Goal: Use online tool/utility: Utilize a website feature to perform a specific function

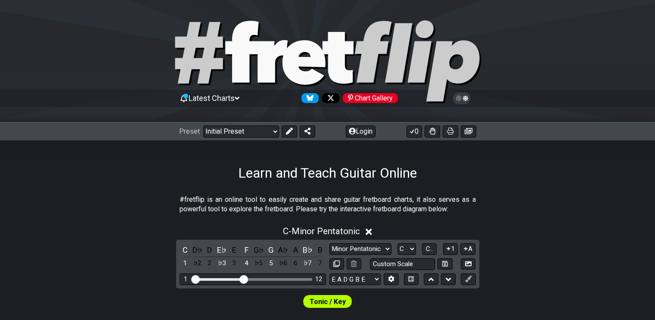
scroll to position [129, 0]
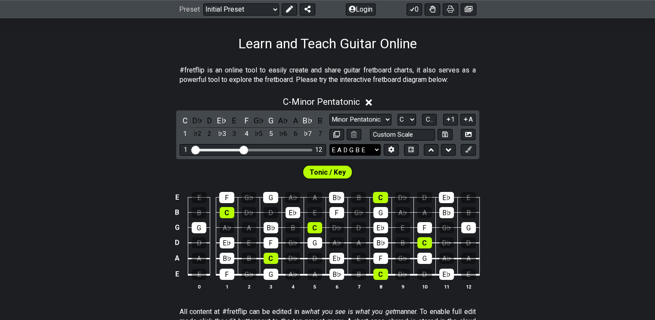
click at [379, 149] on select "E A D G B E E A D G B E E A D G B E B E A D F♯ B A D G C E A D A D G B E E♭ A♭ …" at bounding box center [354, 150] width 51 height 12
select select "B E A D G B E"
click at [329, 144] on select "E A D G B E E A D G B E E A D G B E B E A D F♯ B A D G C E A D A D G B E E♭ A♭ …" at bounding box center [354, 150] width 51 height 12
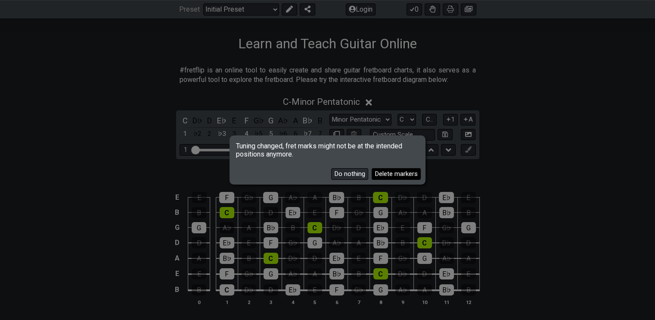
click at [379, 171] on button "Delete markers" at bounding box center [396, 174] width 49 height 12
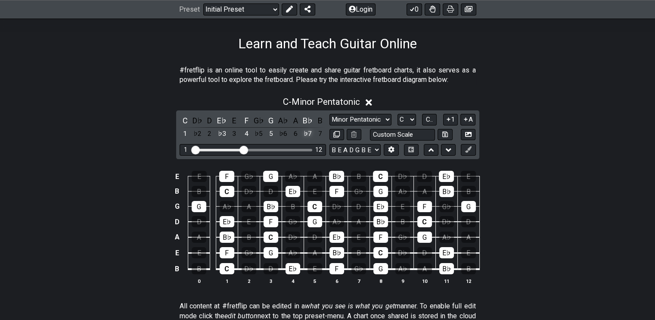
click at [308, 132] on div "♭7" at bounding box center [307, 134] width 11 height 12
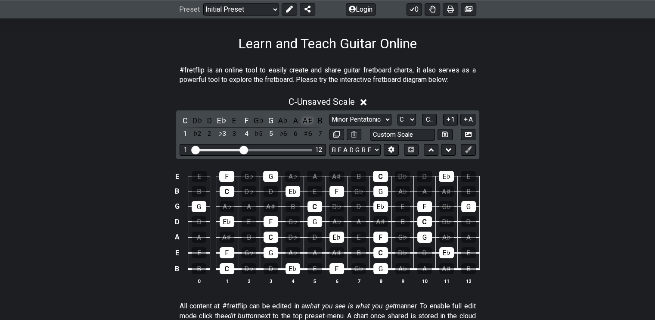
click at [308, 123] on div "A♯" at bounding box center [307, 121] width 11 height 12
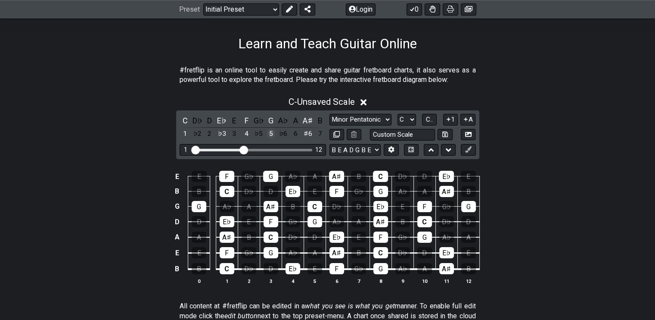
click at [274, 134] on div "5" at bounding box center [270, 134] width 11 height 12
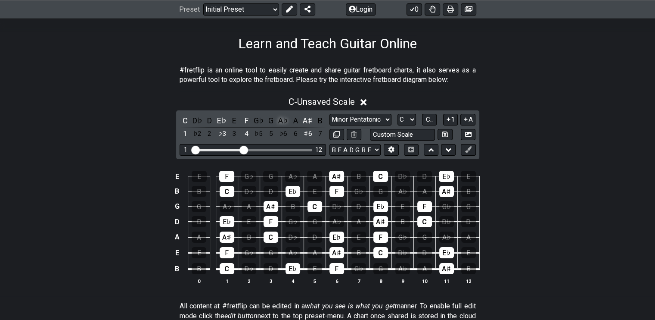
click at [281, 122] on div "A♭" at bounding box center [283, 121] width 11 height 12
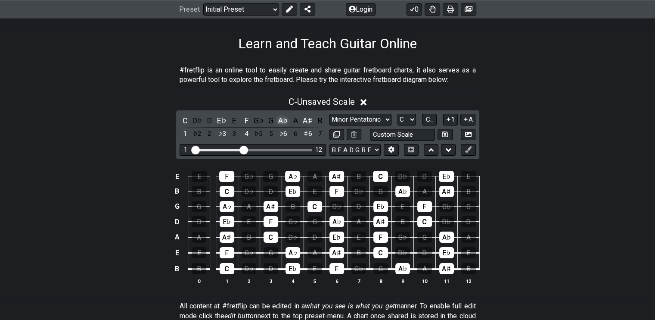
click at [281, 122] on div "A♭" at bounding box center [283, 121] width 11 height 12
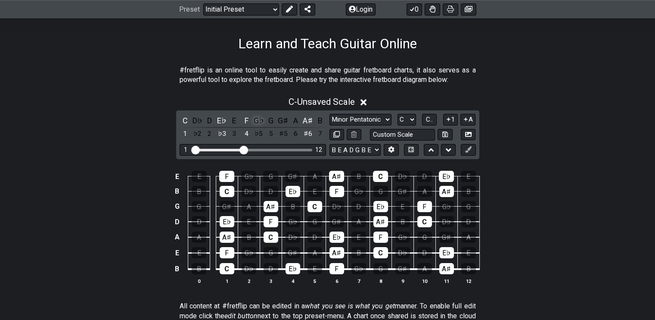
click at [257, 119] on div "G♭" at bounding box center [258, 121] width 11 height 12
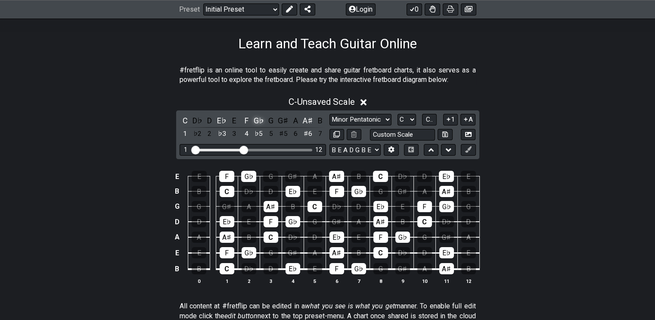
click at [257, 119] on div "G♭" at bounding box center [258, 121] width 11 height 12
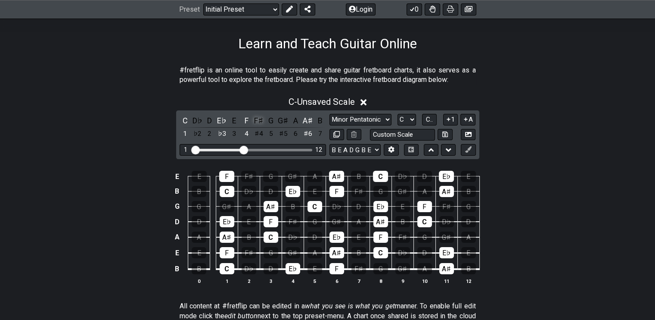
click at [258, 120] on div "F♯" at bounding box center [258, 121] width 11 height 12
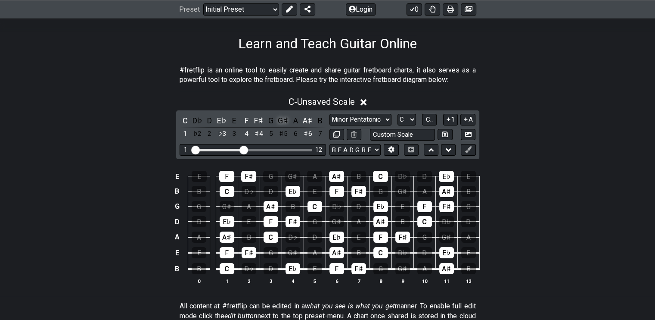
click at [287, 122] on div "G♯" at bounding box center [283, 121] width 11 height 12
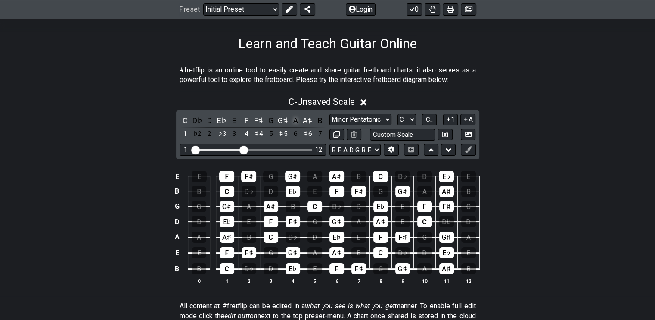
click at [297, 122] on div "A" at bounding box center [295, 121] width 11 height 12
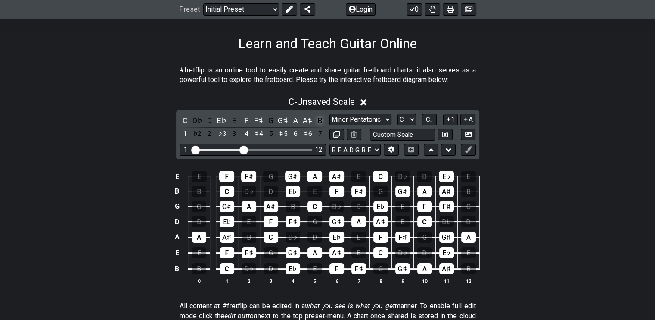
click at [318, 119] on div "B" at bounding box center [319, 121] width 11 height 12
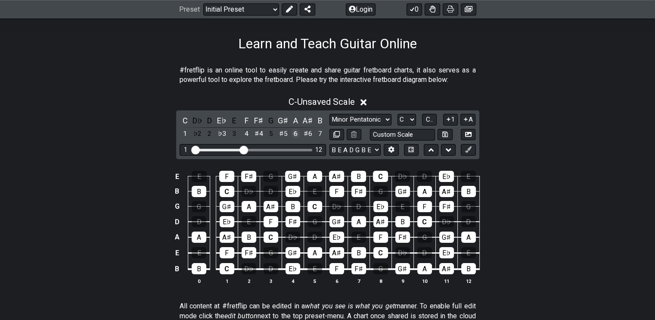
click at [297, 133] on div "6" at bounding box center [295, 134] width 11 height 12
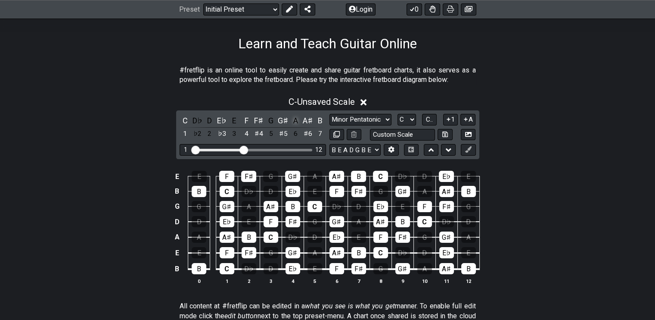
click at [296, 118] on div "A" at bounding box center [295, 121] width 11 height 12
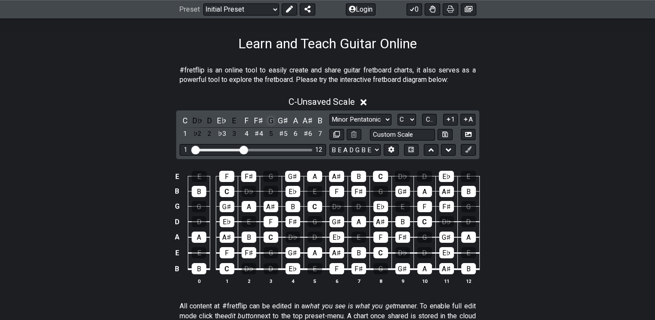
click at [273, 121] on div "G" at bounding box center [270, 121] width 11 height 12
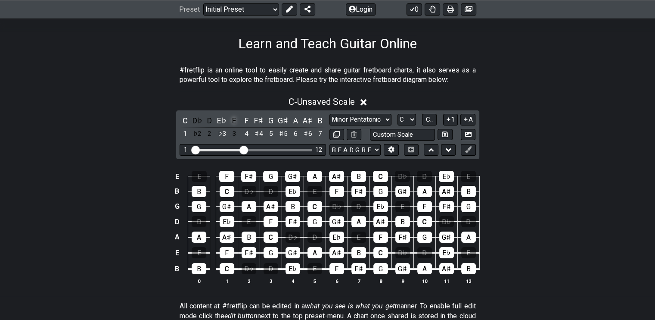
click at [234, 124] on div "E" at bounding box center [234, 121] width 11 height 12
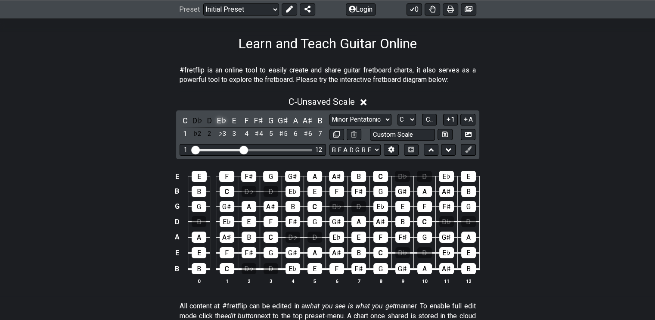
click at [224, 120] on div "E♭" at bounding box center [221, 121] width 11 height 12
click at [213, 120] on div "D" at bounding box center [209, 121] width 11 height 12
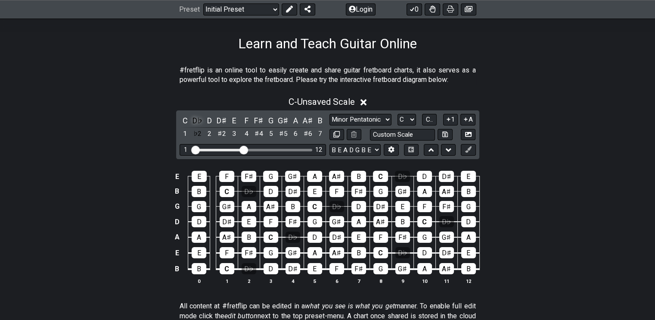
click at [200, 118] on div "D♭" at bounding box center [197, 121] width 11 height 12
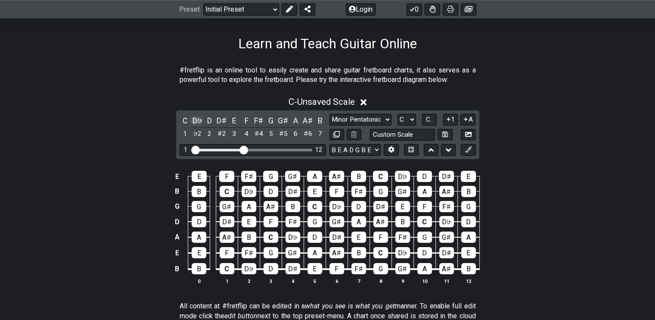
click at [200, 118] on div "D♭" at bounding box center [197, 121] width 11 height 12
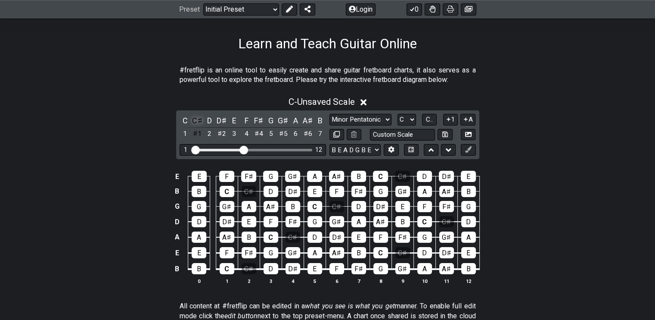
click at [195, 121] on div "C♯" at bounding box center [197, 121] width 11 height 12
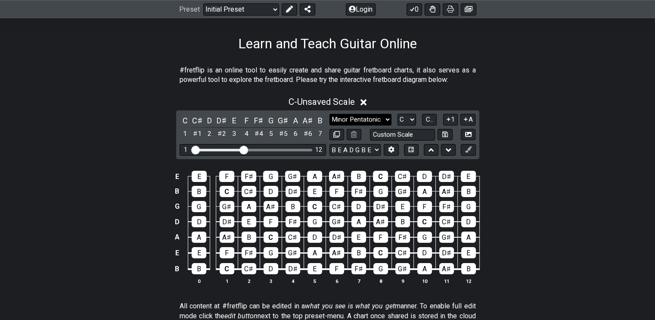
click at [377, 114] on select "Minor Pentatonic Click to edit Minor Pentatonic Major Pentatonic Minor Blues Ma…" at bounding box center [360, 120] width 62 height 12
click at [329, 114] on select "Minor Pentatonic Click to edit Minor Pentatonic Major Pentatonic Minor Blues Ma…" at bounding box center [360, 120] width 62 height 12
click at [407, 121] on select "A♭ A A♯ B♭ B C C♯ D♭ D D♯ E♭ E F F♯ G♭ G G♯" at bounding box center [406, 120] width 19 height 12
select select "E"
click at [397, 114] on select "A♭ A A♯ B♭ B C C♯ D♭ D D♯ E♭ E F F♯ G♭ G G♯" at bounding box center [406, 120] width 19 height 12
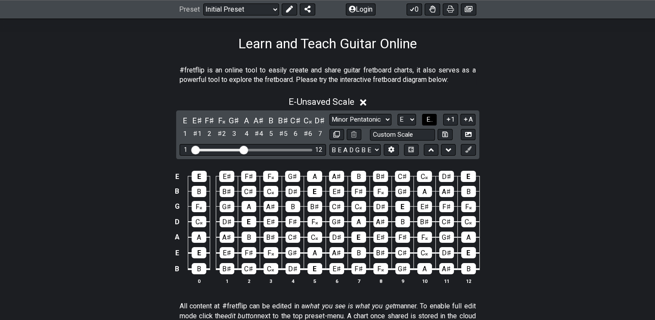
click at [431, 117] on span "E.." at bounding box center [429, 119] width 6 height 8
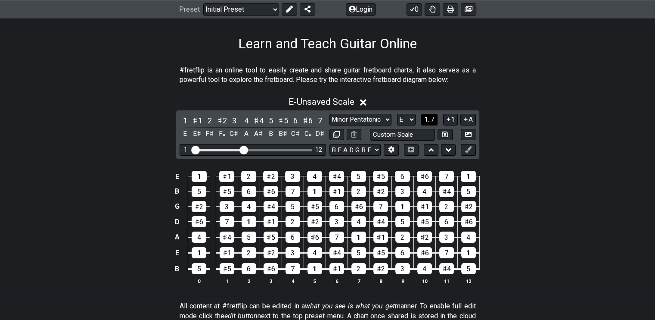
click at [431, 117] on span "1..7" at bounding box center [429, 119] width 10 height 8
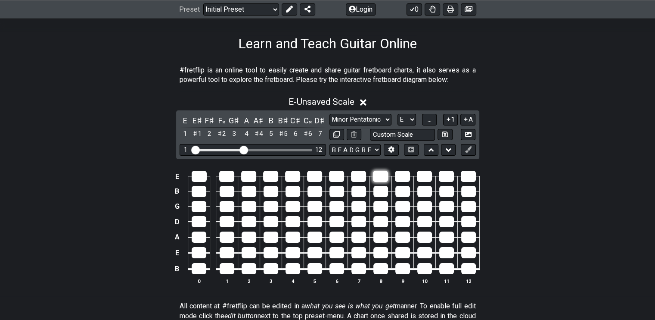
click at [376, 174] on div at bounding box center [380, 176] width 15 height 11
click at [378, 173] on div at bounding box center [380, 176] width 15 height 11
click at [463, 118] on icon at bounding box center [466, 119] width 8 height 6
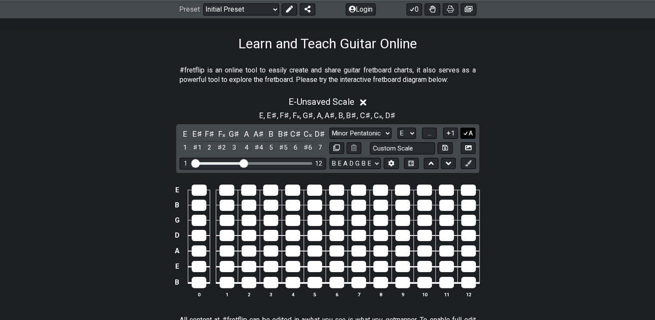
click at [468, 134] on icon at bounding box center [466, 133] width 8 height 6
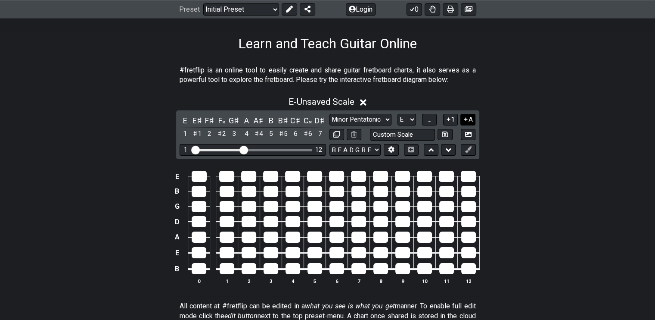
click at [465, 120] on icon at bounding box center [466, 119] width 8 height 6
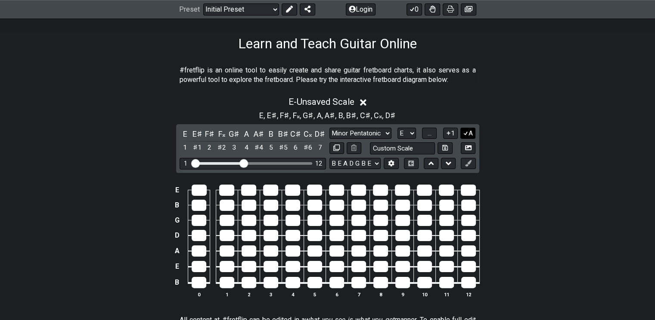
click at [466, 133] on icon at bounding box center [465, 133] width 5 height 4
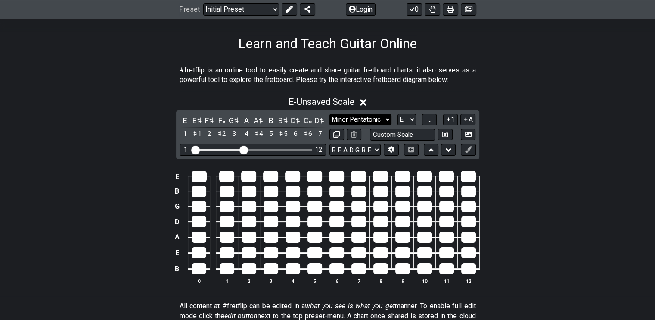
click at [384, 115] on select "Minor Pentatonic Click to edit Minor Pentatonic Major Pentatonic Minor Blues Ma…" at bounding box center [360, 120] width 62 height 12
select select "Minor / Aeolian"
click at [329, 114] on select "Minor Pentatonic Click to edit Minor Pentatonic Major Pentatonic Minor Blues Ma…" at bounding box center [360, 120] width 62 height 12
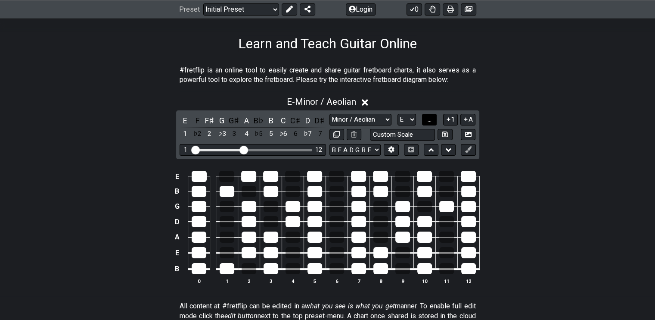
click at [433, 118] on button "..." at bounding box center [429, 120] width 15 height 12
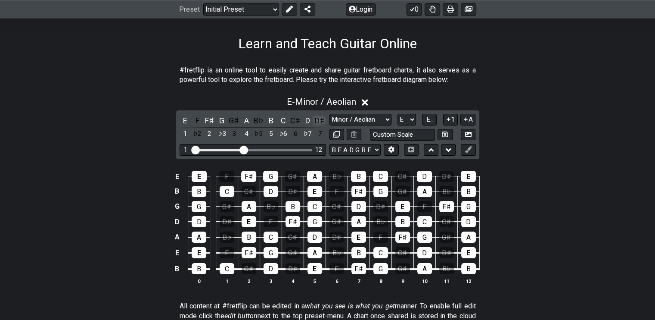
click at [320, 121] on div "D♯" at bounding box center [319, 121] width 11 height 12
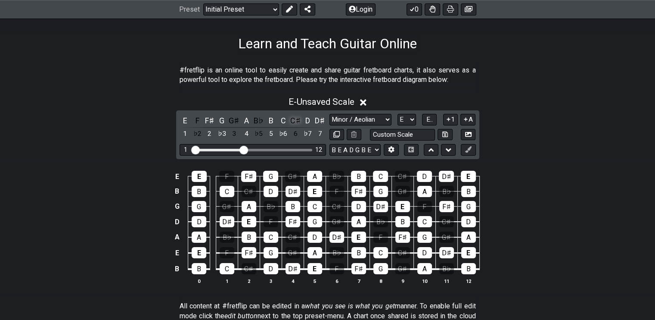
click at [298, 120] on div "C♯" at bounding box center [295, 121] width 11 height 12
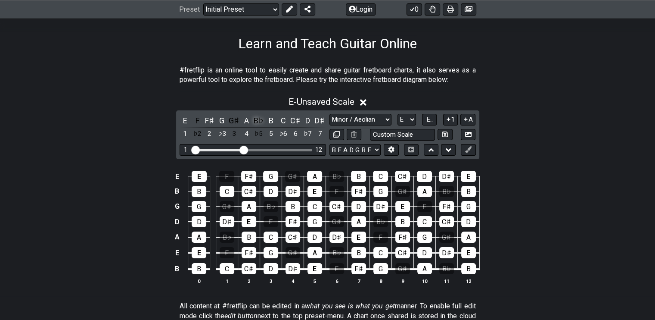
click at [260, 118] on div "B♭" at bounding box center [258, 121] width 11 height 12
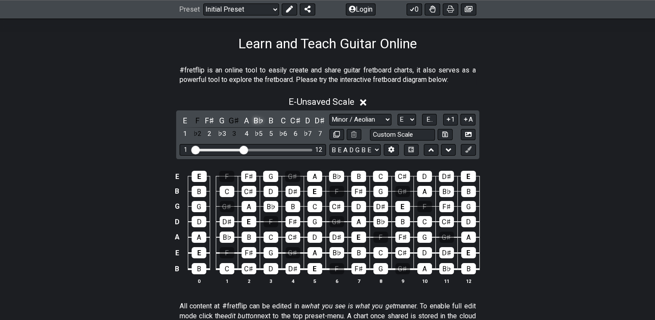
click at [260, 118] on div "B♭" at bounding box center [258, 121] width 11 height 12
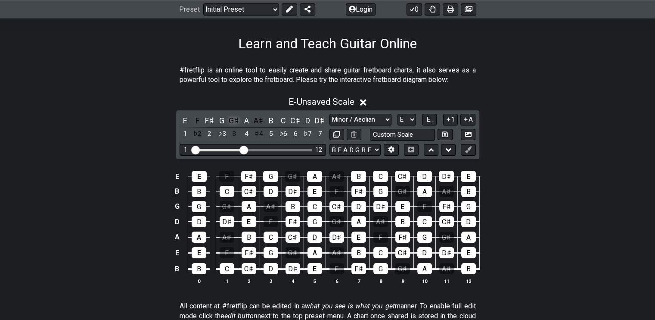
click at [232, 123] on div "G♯" at bounding box center [234, 121] width 11 height 12
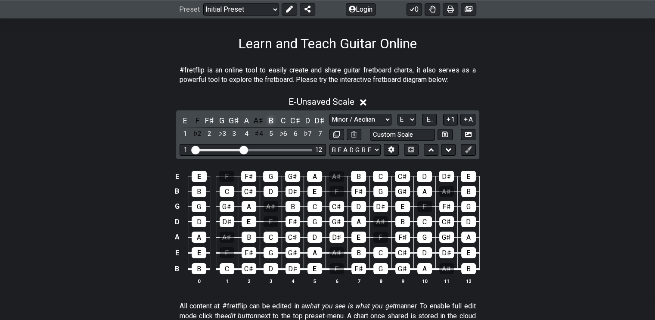
click at [267, 121] on div "B" at bounding box center [270, 121] width 11 height 12
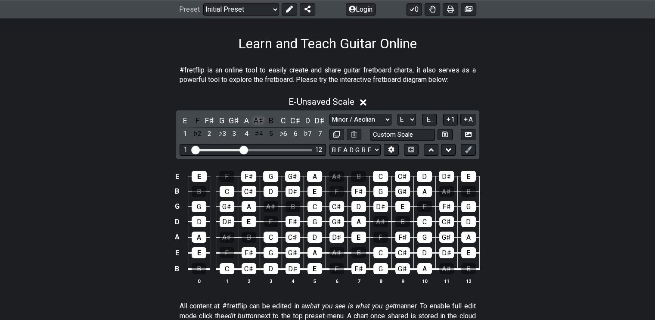
click at [261, 121] on div "A♯" at bounding box center [258, 121] width 11 height 12
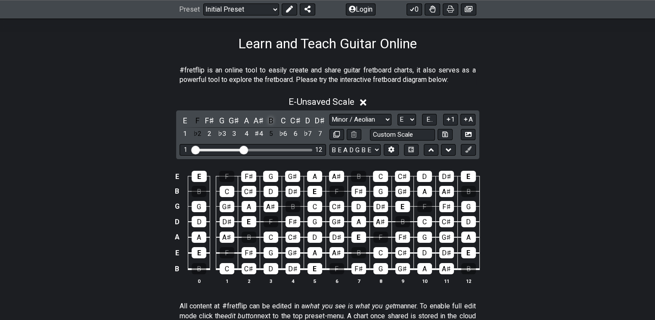
click at [267, 121] on div "B" at bounding box center [270, 121] width 11 height 12
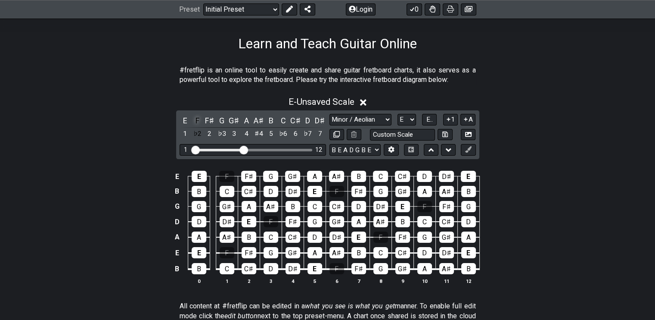
click at [194, 120] on div "F" at bounding box center [197, 121] width 11 height 12
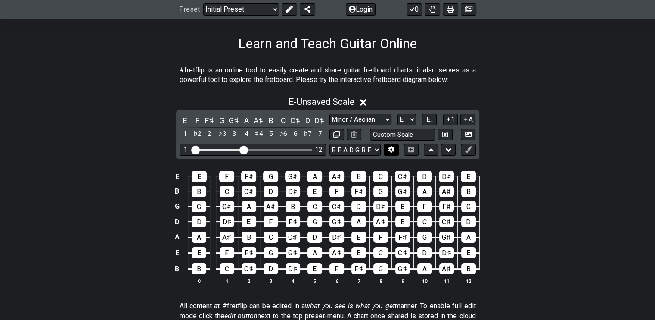
click at [391, 149] on icon at bounding box center [391, 149] width 6 height 6
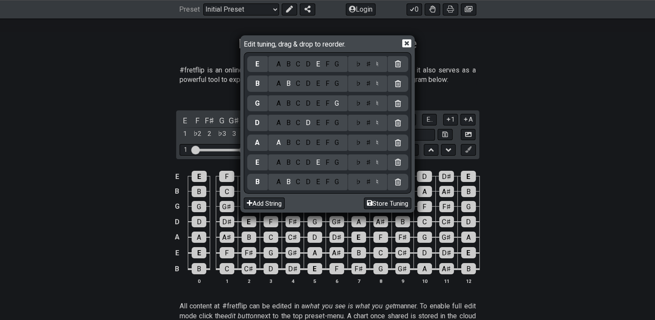
click at [329, 181] on div "F" at bounding box center [327, 181] width 9 height 9
click at [366, 180] on div "♯" at bounding box center [368, 181] width 10 height 9
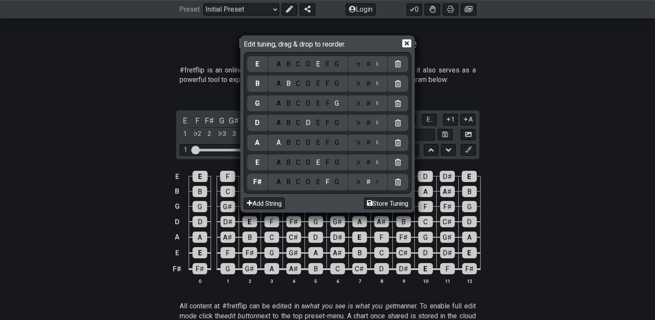
click at [288, 161] on div "B" at bounding box center [288, 162] width 10 height 9
click at [317, 144] on div "E" at bounding box center [317, 142] width 9 height 9
click at [279, 123] on div "A" at bounding box center [278, 122] width 10 height 9
click at [306, 104] on div "D" at bounding box center [308, 103] width 10 height 9
click at [337, 83] on div "G" at bounding box center [337, 83] width 10 height 9
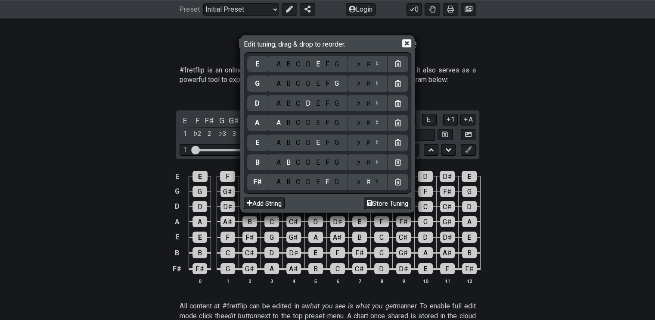
click at [299, 64] on div "C" at bounding box center [298, 63] width 10 height 9
click at [404, 43] on icon at bounding box center [406, 43] width 9 height 8
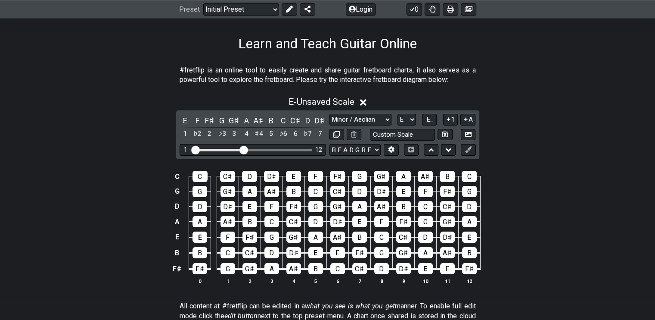
scroll to position [172, 0]
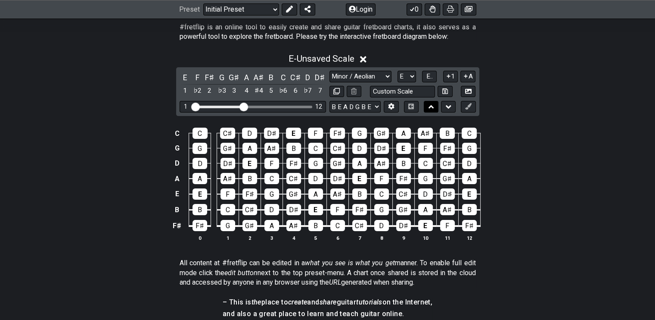
click at [436, 106] on button at bounding box center [431, 107] width 15 height 12
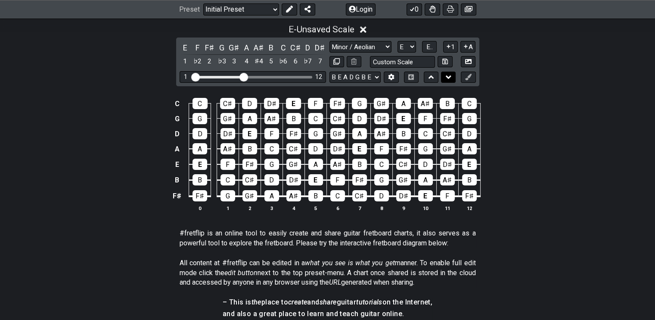
click at [449, 79] on icon at bounding box center [449, 77] width 6 height 9
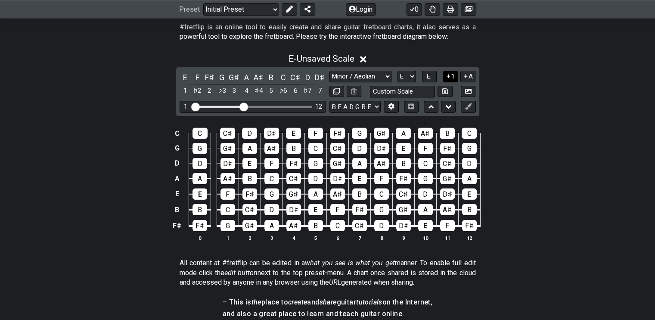
click at [448, 77] on icon at bounding box center [448, 76] width 3 height 3
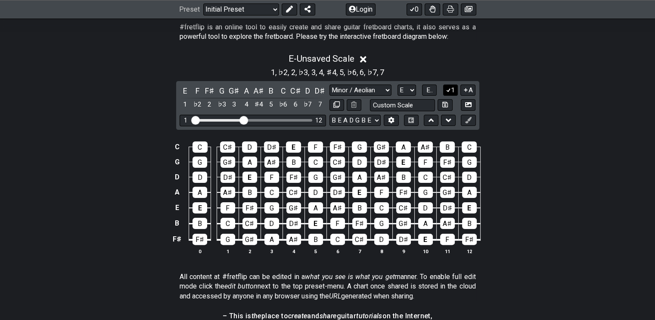
click at [451, 91] on icon at bounding box center [448, 90] width 8 height 6
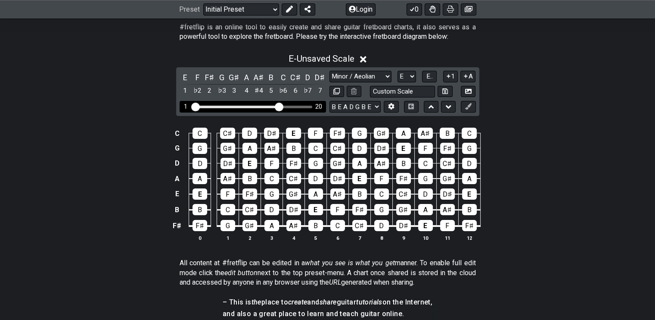
drag, startPoint x: 241, startPoint y: 105, endPoint x: 280, endPoint y: 109, distance: 39.4
click at [280, 106] on input "Visible fret range" at bounding box center [253, 106] width 122 height 0
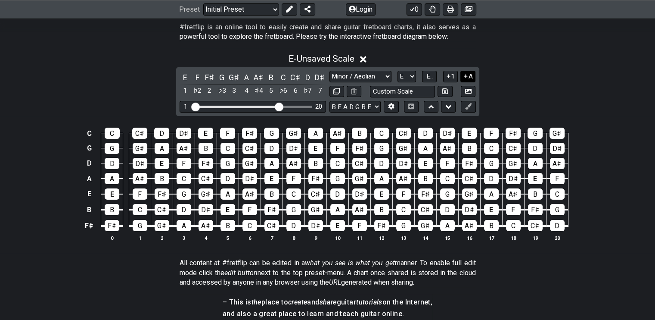
click at [466, 73] on icon at bounding box center [466, 76] width 8 height 6
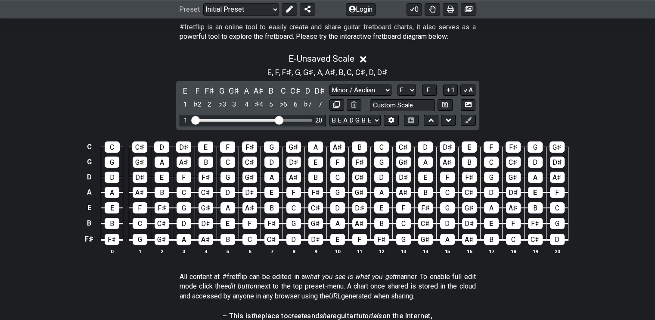
scroll to position [215, 0]
